Goal: Information Seeking & Learning: Learn about a topic

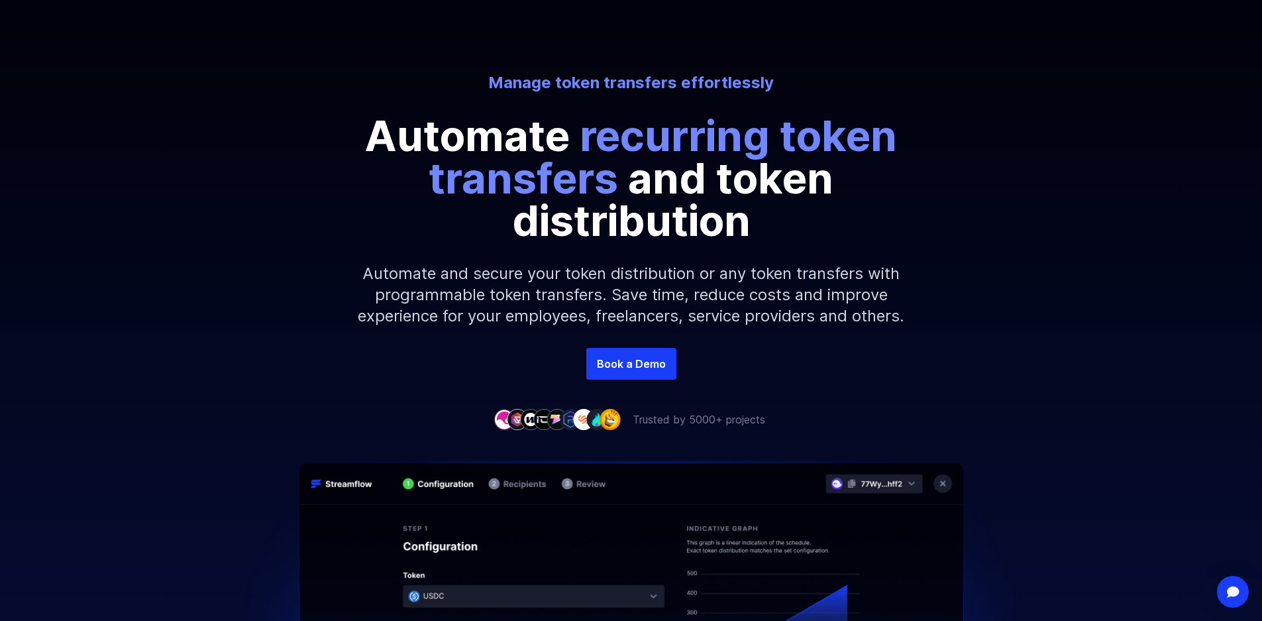
scroll to position [132, 0]
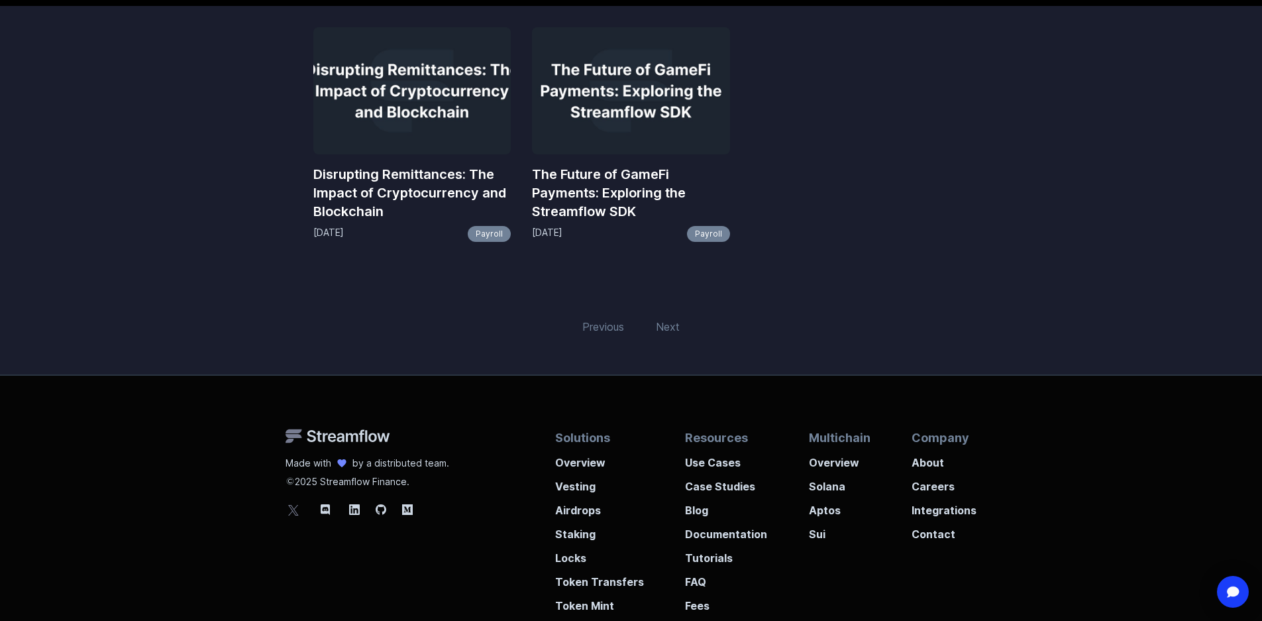
scroll to position [265, 0]
